Goal: Check status: Check status

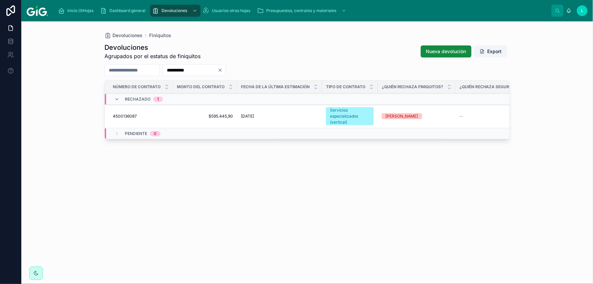
drag, startPoint x: 251, startPoint y: 69, endPoint x: 290, endPoint y: 72, distance: 39.8
click at [222, 69] on icon "Clear" at bounding box center [220, 70] width 3 height 3
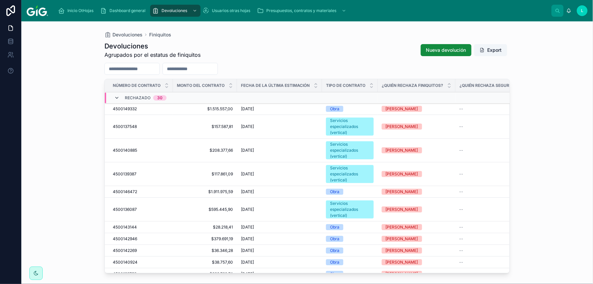
click at [119, 98] on icon at bounding box center [116, 97] width 5 height 5
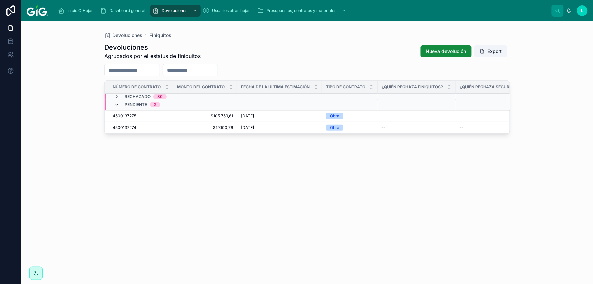
click at [116, 104] on icon at bounding box center [116, 104] width 5 height 5
click at [212, 161] on div "Devoluciones Agrupados por el estatus de finiquitos Nueva devolución Export Núm…" at bounding box center [306, 157] width 405 height 237
